Goal: Information Seeking & Learning: Check status

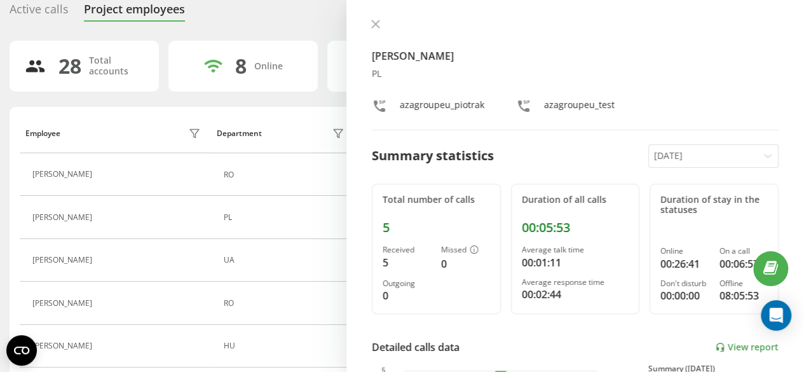
click at [736, 351] on div "Detailed calls data View report" at bounding box center [575, 346] width 407 height 15
click at [733, 342] on link "View report" at bounding box center [747, 347] width 64 height 11
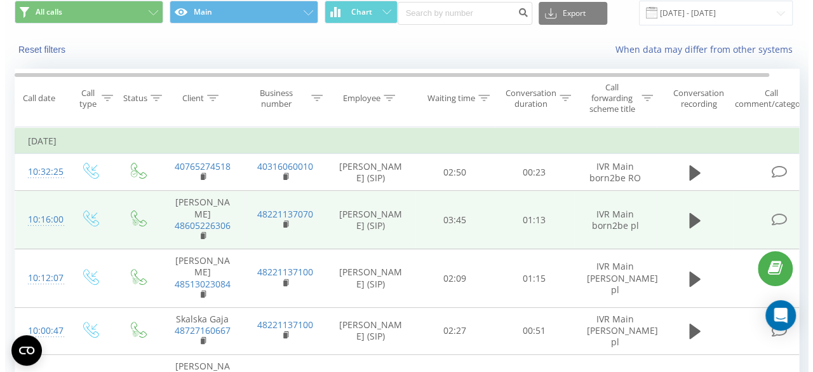
scroll to position [64, 0]
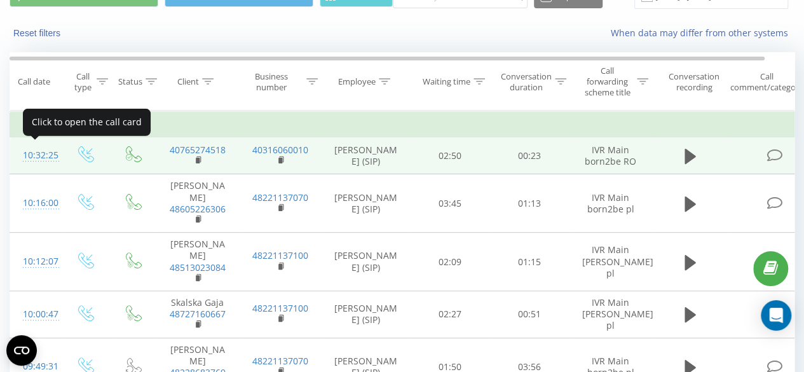
click at [41, 158] on div "10:32:25" at bounding box center [35, 155] width 25 height 25
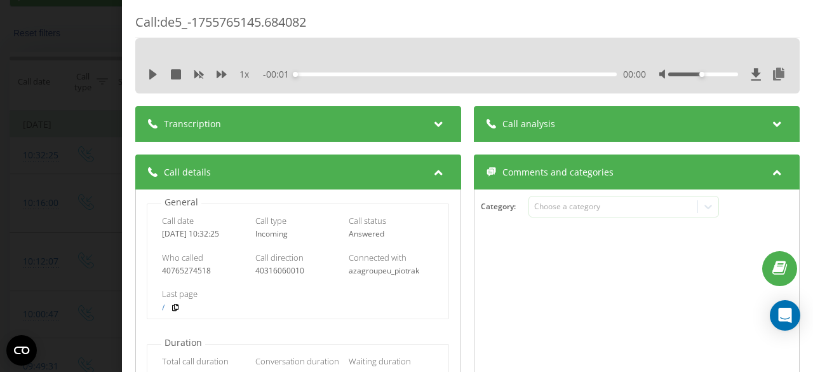
click at [157, 68] on div "1 x" at bounding box center [205, 74] width 114 height 13
click at [153, 71] on icon at bounding box center [153, 74] width 10 height 10
drag, startPoint x: 694, startPoint y: 75, endPoint x: 705, endPoint y: 76, distance: 11.5
click at [705, 76] on div at bounding box center [724, 74] width 128 height 13
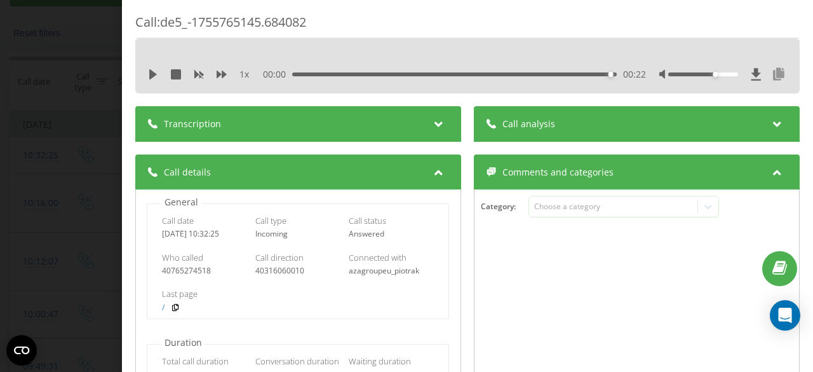
click at [771, 74] on icon at bounding box center [778, 74] width 15 height 13
